Goal: Information Seeking & Learning: Learn about a topic

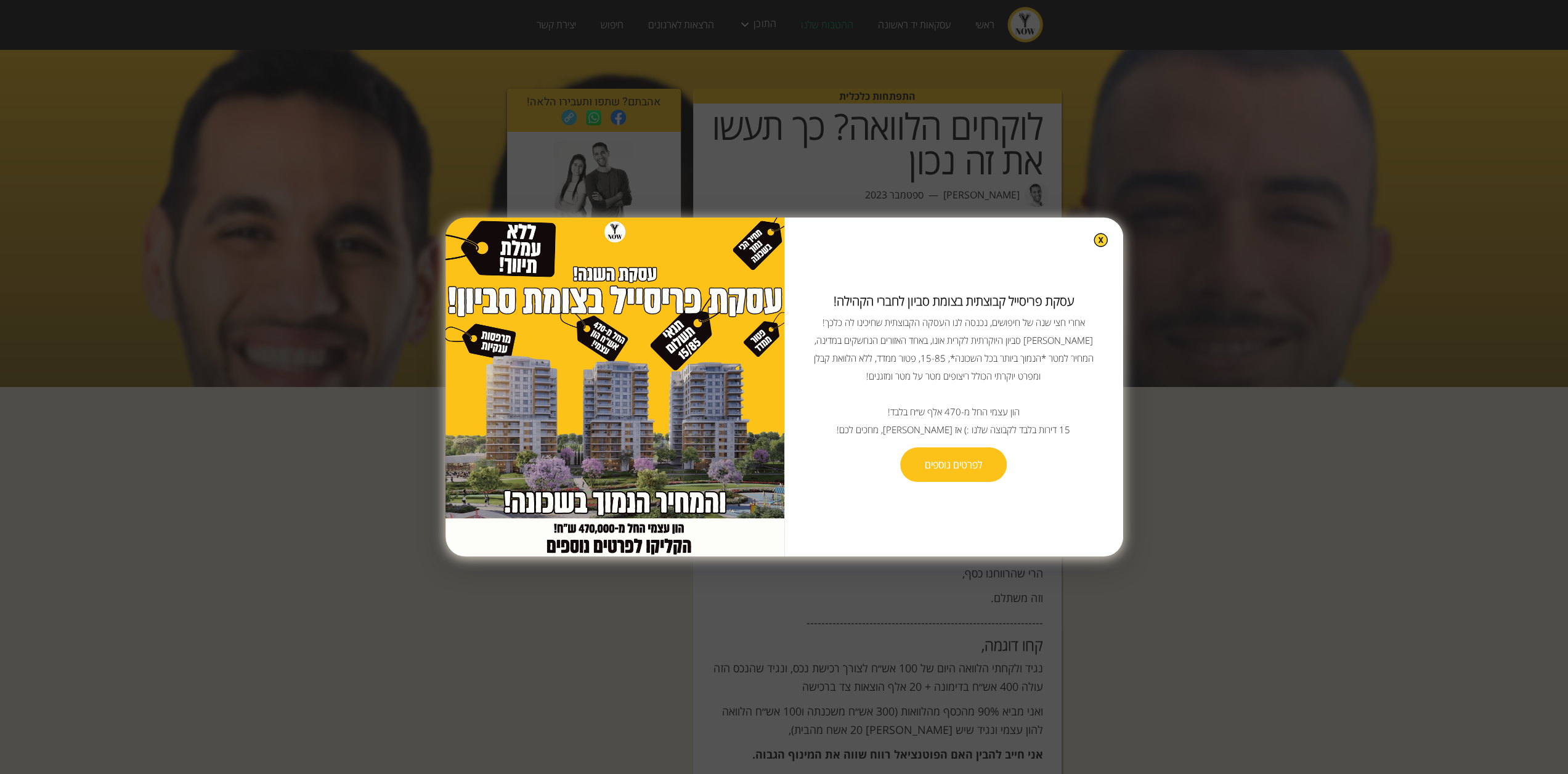
click at [1094, 247] on img at bounding box center [1101, 240] width 14 height 14
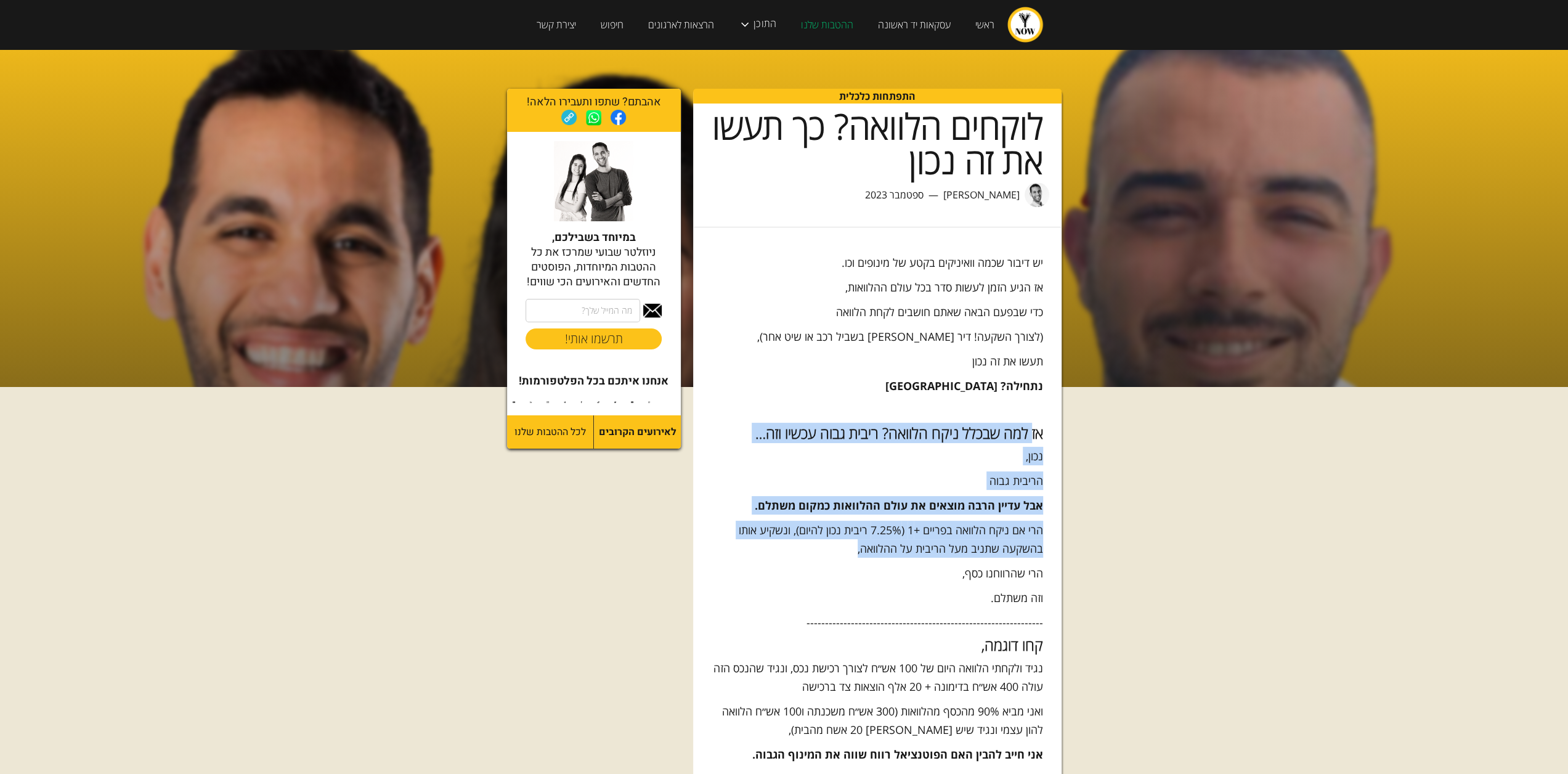
drag, startPoint x: 1032, startPoint y: 429, endPoint x: 840, endPoint y: 553, distance: 228.6
click at [840, 553] on p "הרי אם ניקח הלוואה בפריים +1 (7.25% ריבית נכון להיום), ונשקיע אותו בהשקעה שתניב…" at bounding box center [877, 539] width 332 height 37
drag, startPoint x: 840, startPoint y: 553, endPoint x: 1003, endPoint y: 435, distance: 201.2
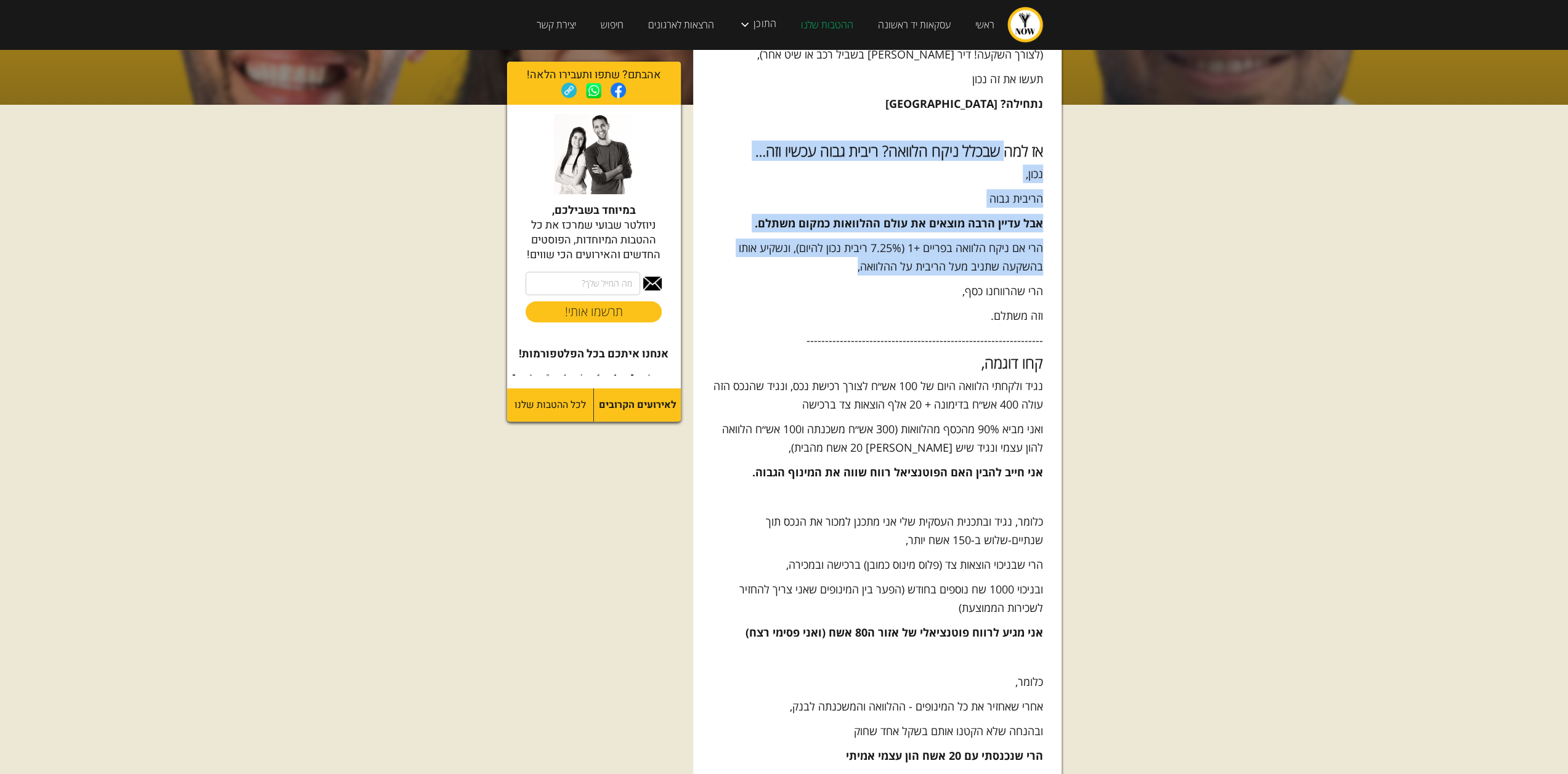
scroll to position [308, 0]
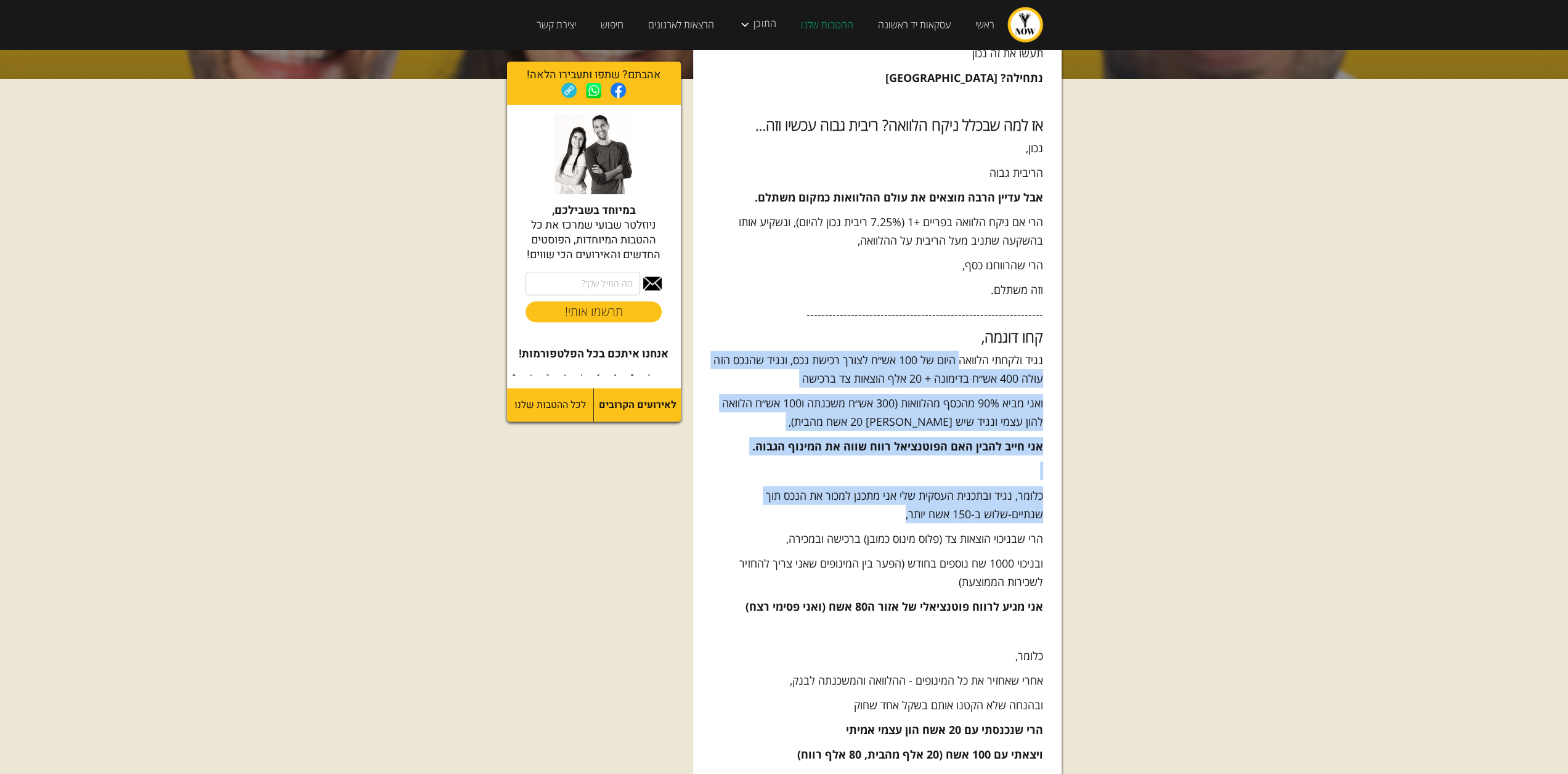
drag, startPoint x: 959, startPoint y: 356, endPoint x: 814, endPoint y: 512, distance: 213.0
click at [814, 512] on p "כלומר, נגיד ובתכנית העסקית שלי אני מתכנן למכור את הנכס תוך שנתיים-שלוש ב-150 אש…" at bounding box center [877, 504] width 332 height 37
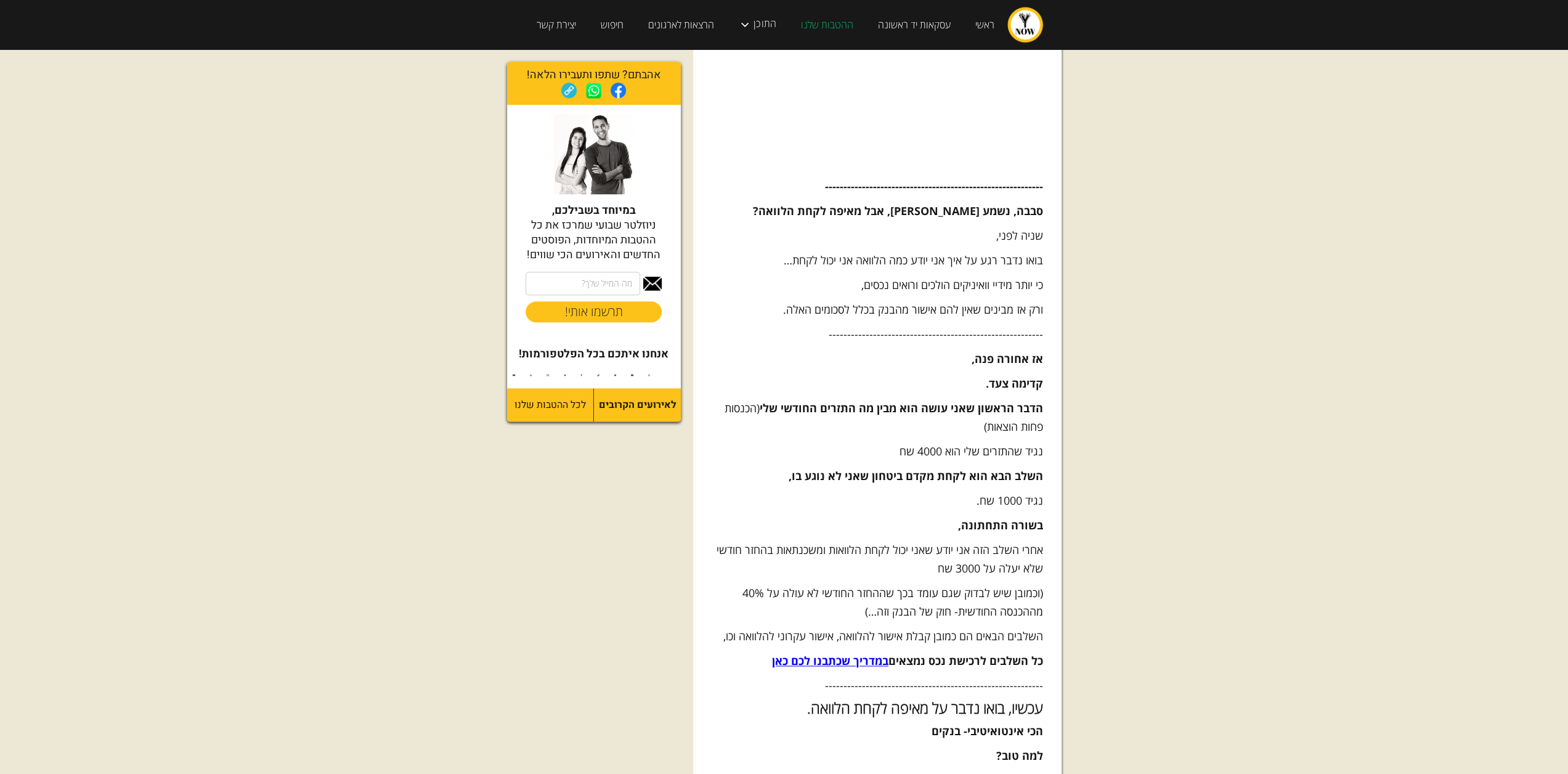
scroll to position [1355, 0]
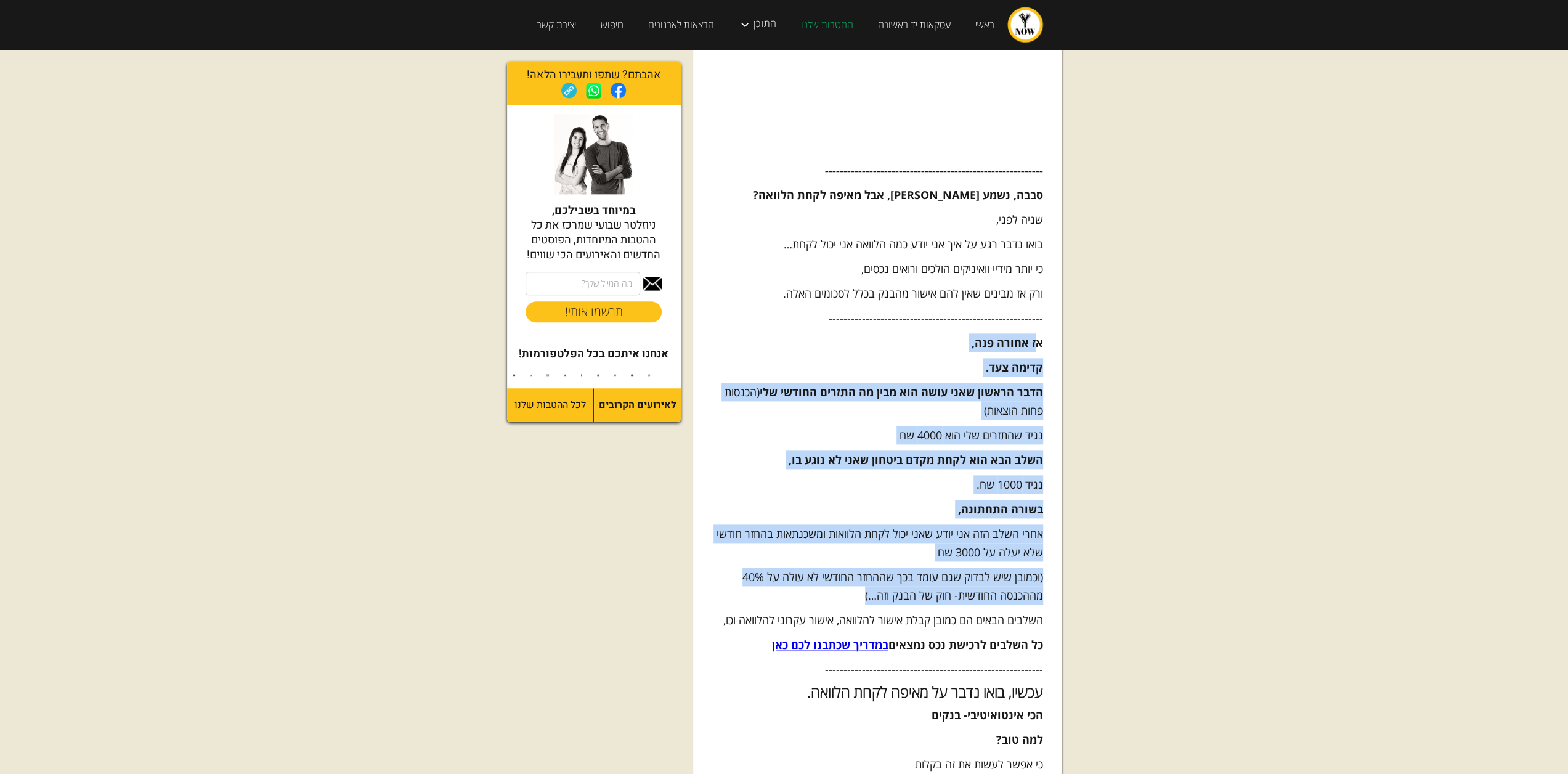
drag, startPoint x: 1034, startPoint y: 336, endPoint x: 759, endPoint y: 590, distance: 374.4
click at [759, 590] on p "(וכמובן שיש לבדוק שגם עומד בכך שההחזר החודשי לא עולה על 40% מההכנסה החודשית- חו…" at bounding box center [877, 585] width 332 height 37
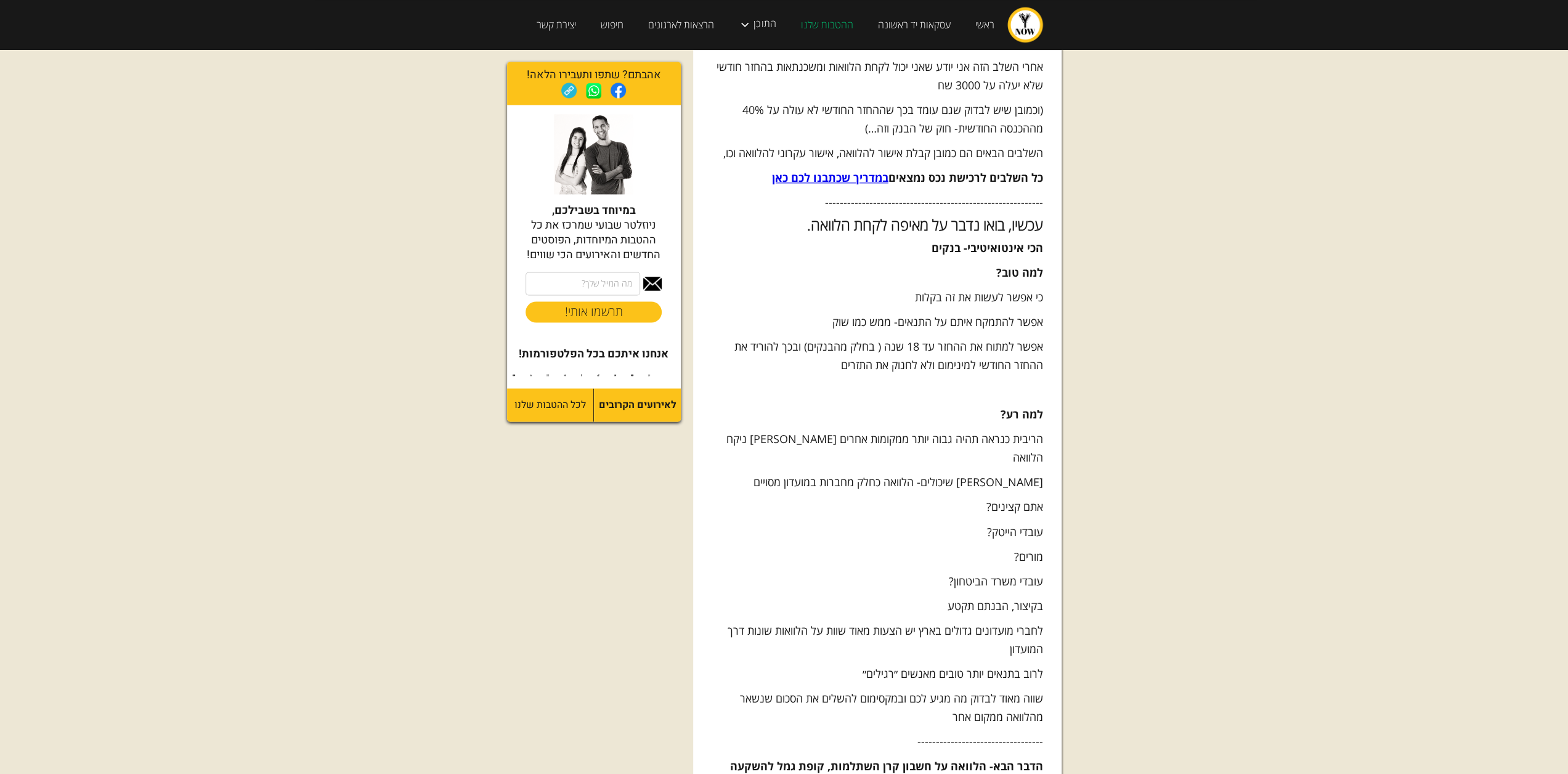
scroll to position [1848, 0]
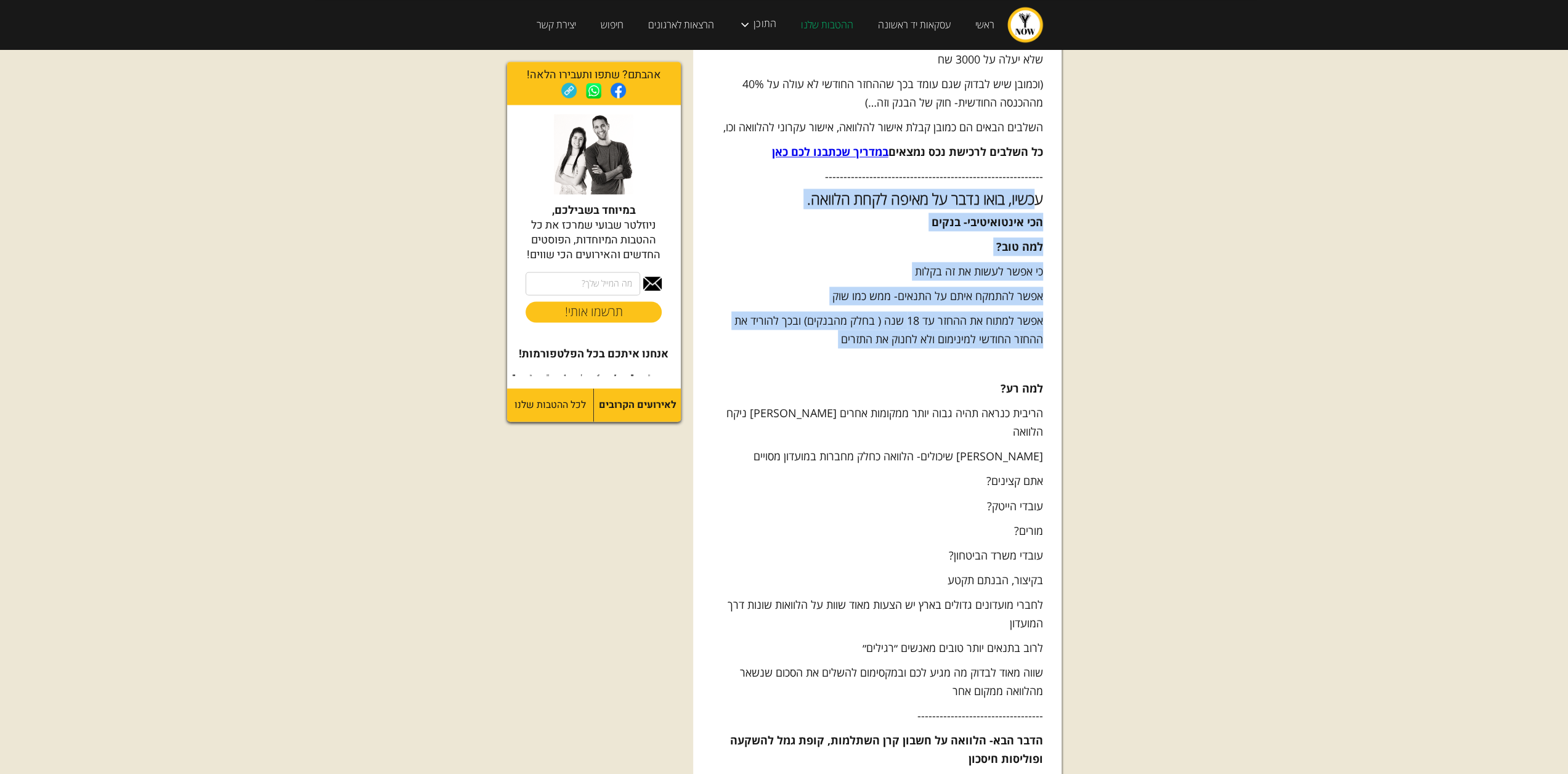
drag, startPoint x: 1032, startPoint y: 206, endPoint x: 825, endPoint y: 368, distance: 262.9
click at [825, 368] on div "יש דיבור שכמה וואיניקים בקטע של מינופים וכו. אז הגיע הזמן לעשות סדר בכל עולם הה…" at bounding box center [877, 602] width 332 height 4407
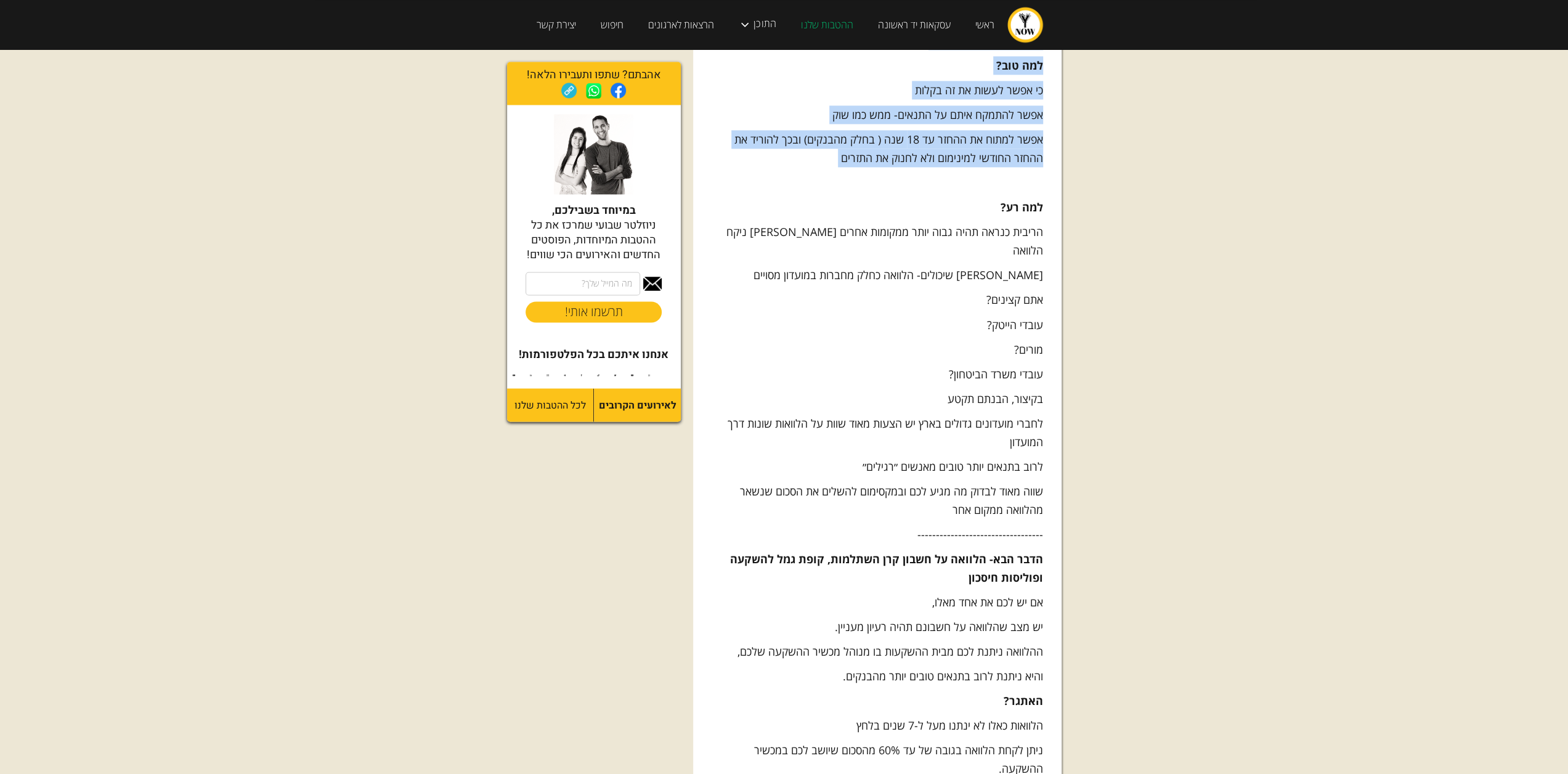
scroll to position [2033, 0]
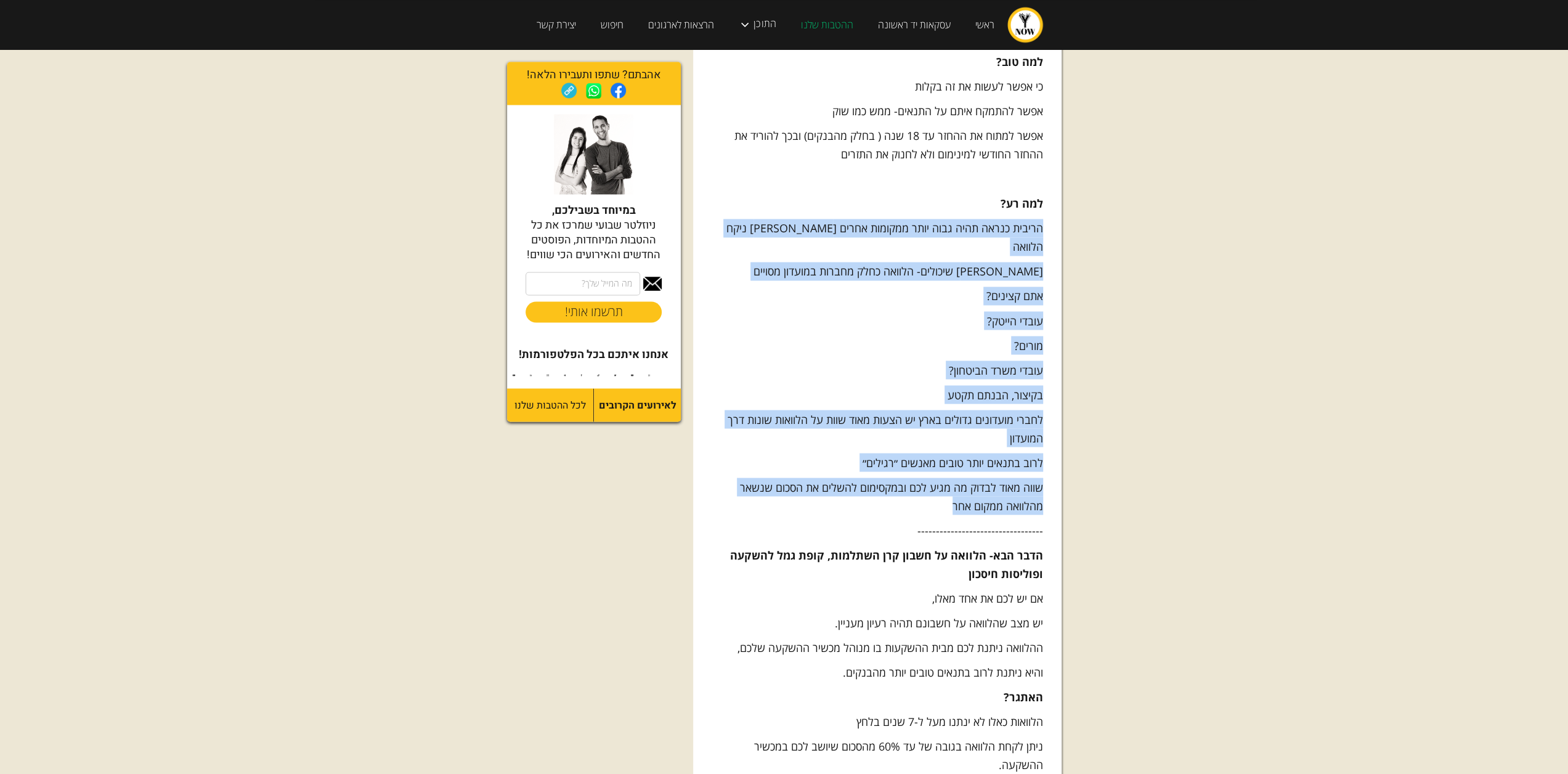
drag, startPoint x: 1041, startPoint y: 228, endPoint x: 829, endPoint y: 492, distance: 338.6
click at [829, 492] on div "יש דיבור שכמה וואיניקים בקטע של מינופים וכו. אז הגיע הזמן לעשות סדר בכל עולם הה…" at bounding box center [877, 417] width 332 height 4407
click at [849, 486] on p "שווה מאוד לבדוק מה מגיע לכם ובמקסימום להשלים את הסכום שנשאר מהלוואה ממקום אחר" at bounding box center [877, 495] width 332 height 37
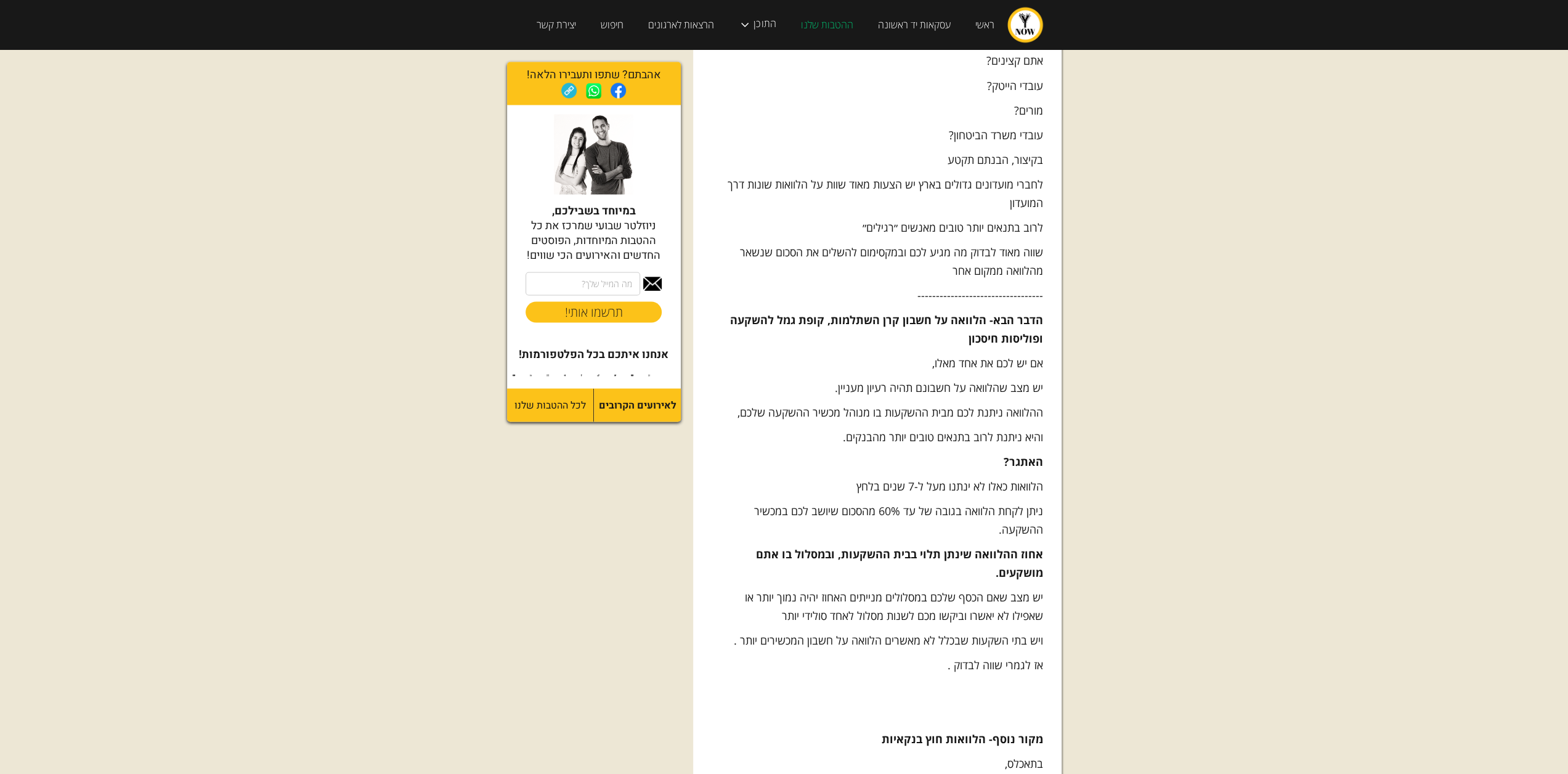
scroll to position [2279, 0]
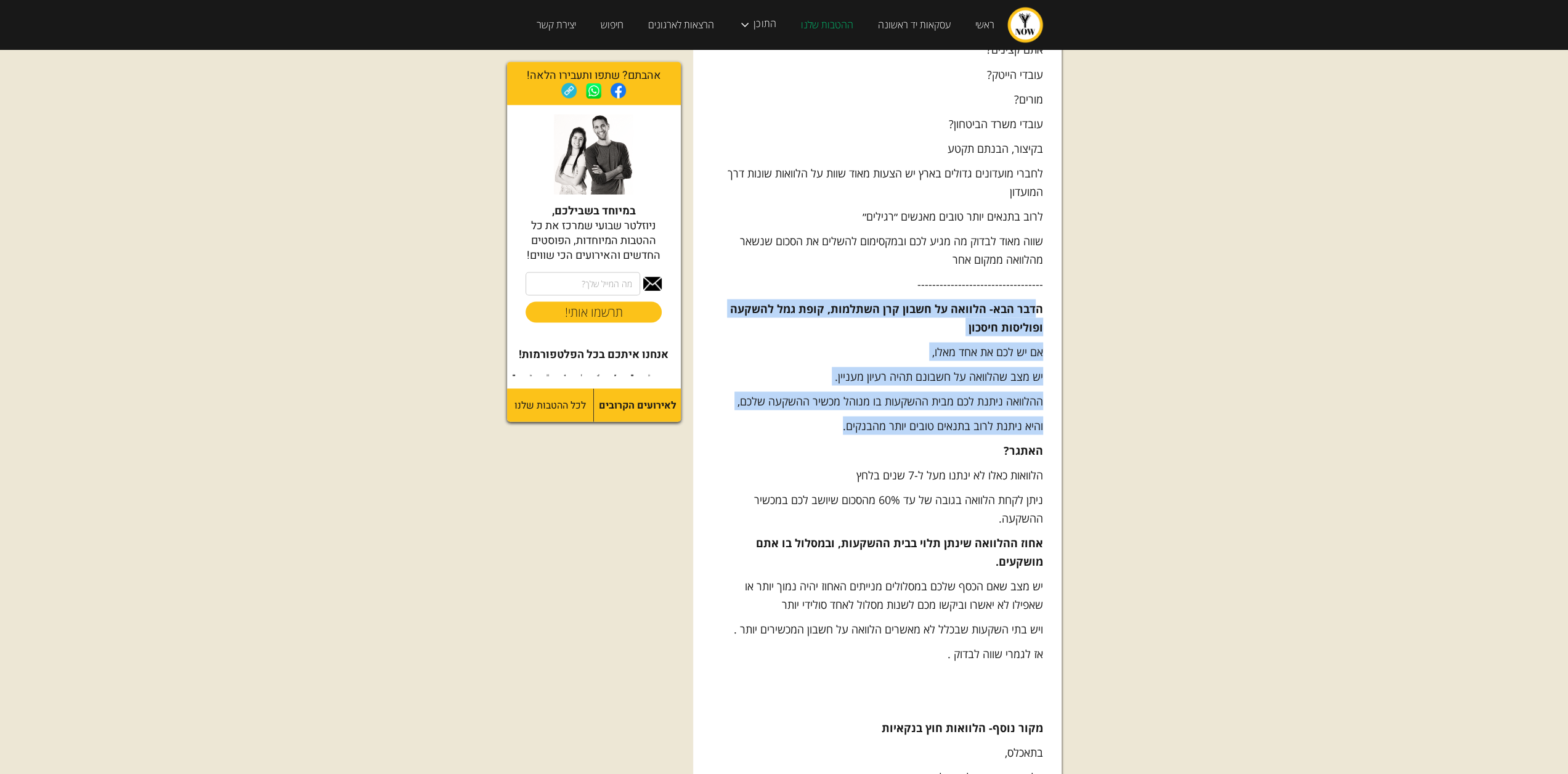
drag, startPoint x: 1035, startPoint y: 285, endPoint x: 836, endPoint y: 400, distance: 229.8
click at [836, 400] on div "יש דיבור שכמה וואיניקים בקטע של מינופים וכו. אז הגיע הזמן לעשות סדר בכל עולם הה…" at bounding box center [877, 171] width 332 height 4407
click at [836, 416] on p "והיא ניתנת לרוב בתנאים טובים יותר מהבנקים." at bounding box center [877, 425] width 332 height 19
drag, startPoint x: 836, startPoint y: 400, endPoint x: 1045, endPoint y: 292, distance: 235.3
click at [1045, 292] on div "התפתחות כלכלית לוקחים הלוואה? כך תעשו את זה נכון [DATE] — [PERSON_NAME] יש דיבו…" at bounding box center [878, 94] width 369 height 4570
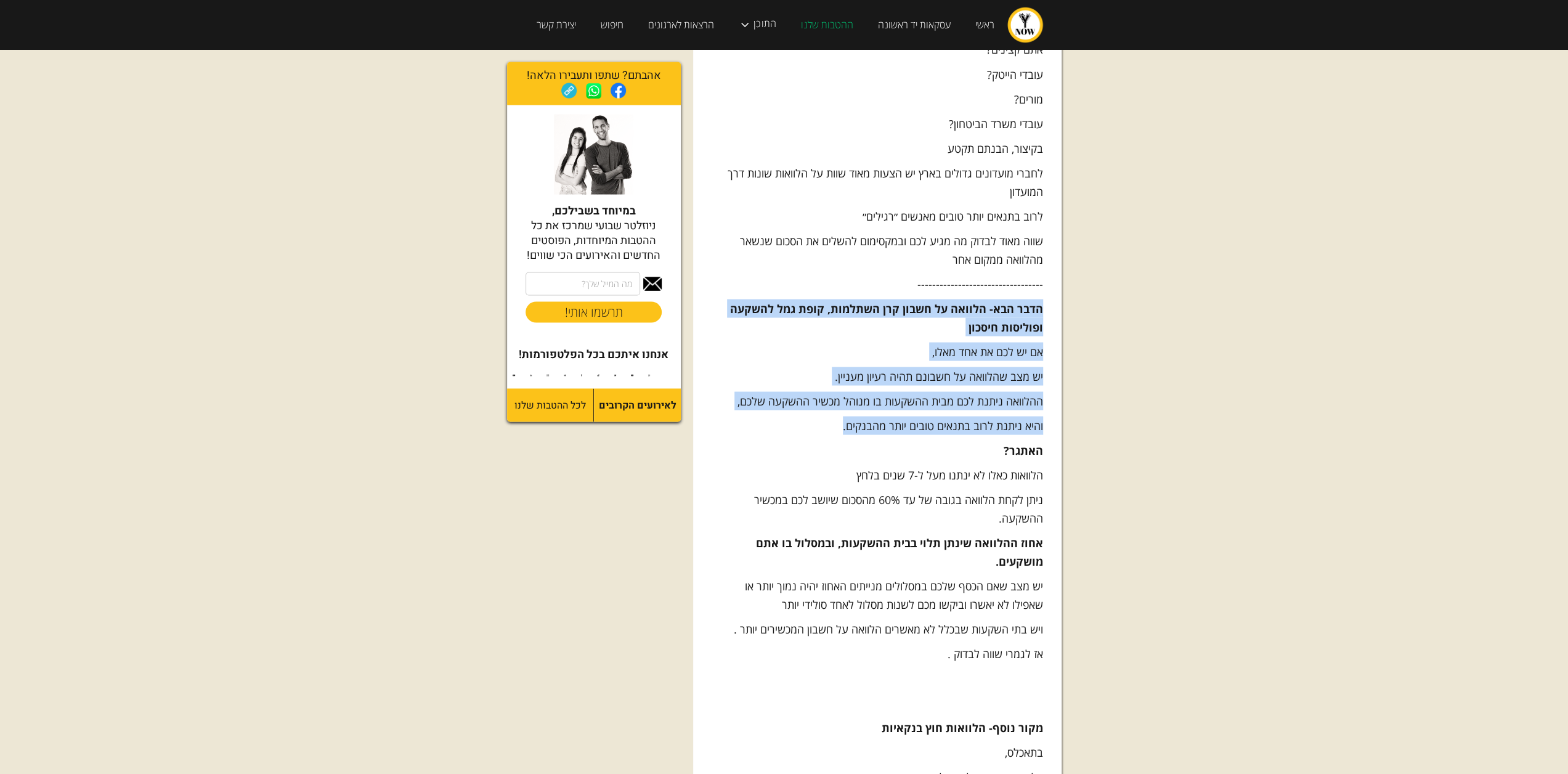
click at [1045, 292] on div "התפתחות כלכלית לוקחים הלוואה? כך תעשו את זה נכון [DATE] — [PERSON_NAME] יש דיבו…" at bounding box center [878, 94] width 369 height 4570
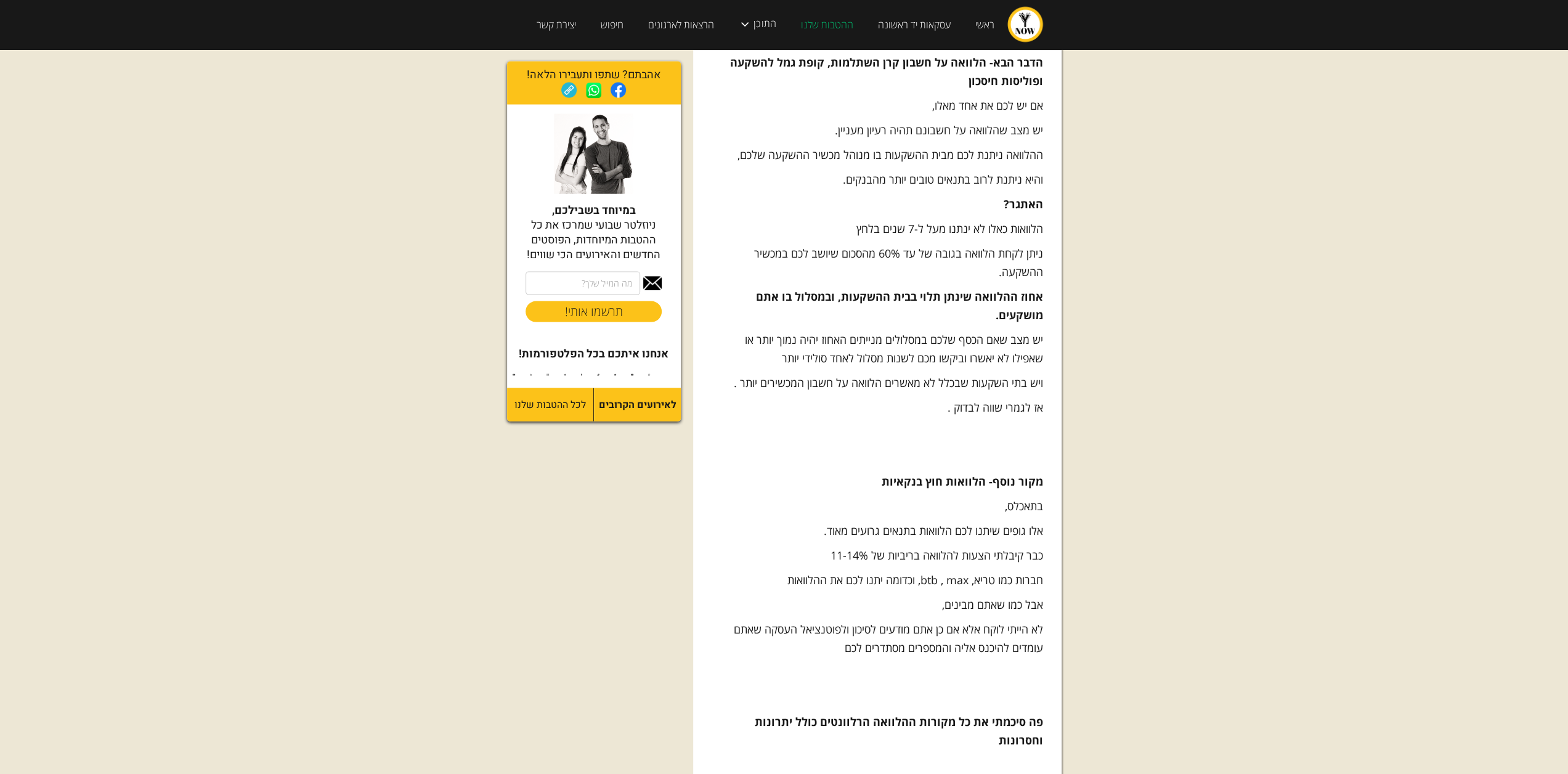
scroll to position [2526, 0]
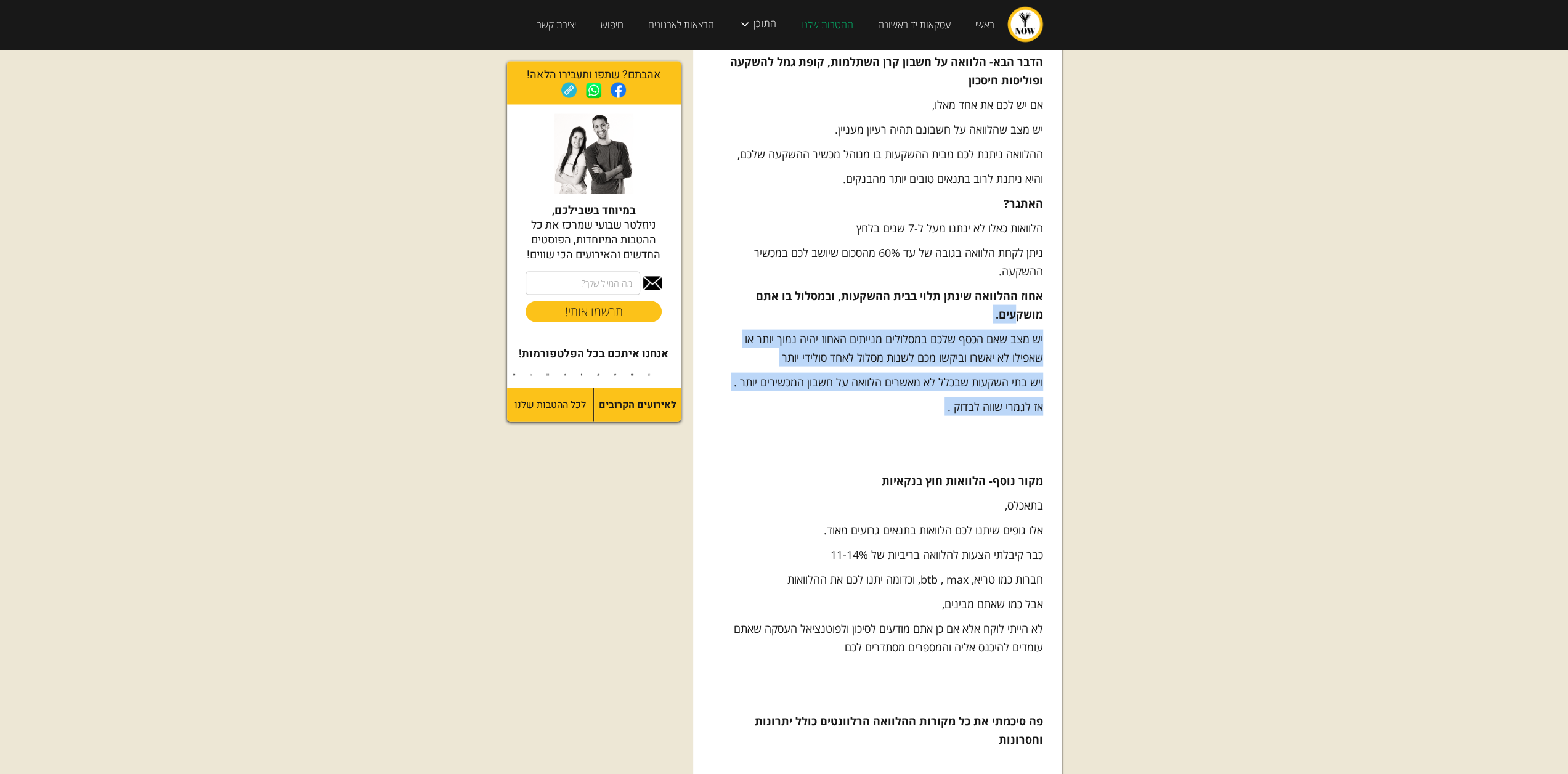
drag, startPoint x: 1013, startPoint y: 292, endPoint x: 909, endPoint y: 398, distance: 148.5
click at [901, 398] on div at bounding box center [901, 398] width 0 height 0
click at [908, 372] on p "ויש בתי השקעות שבכלל לא מאשרים הלוואה על חשבון המכשירים יותר ." at bounding box center [877, 382] width 332 height 19
